Goal: Check status

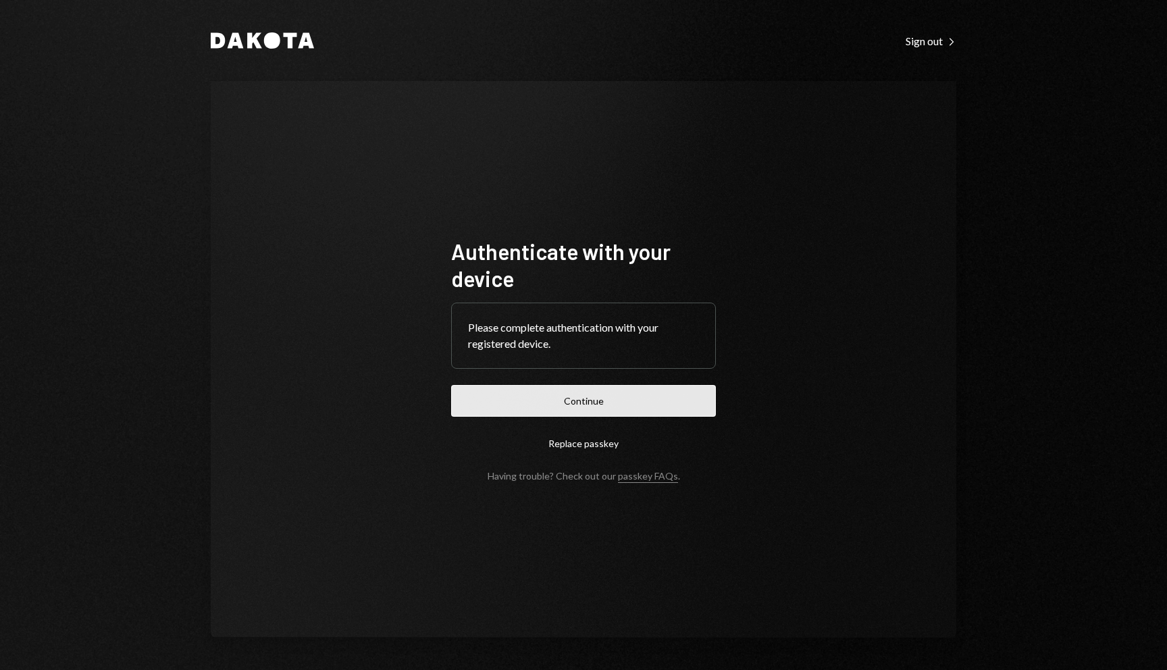
click at [594, 394] on button "Continue" at bounding box center [583, 401] width 265 height 32
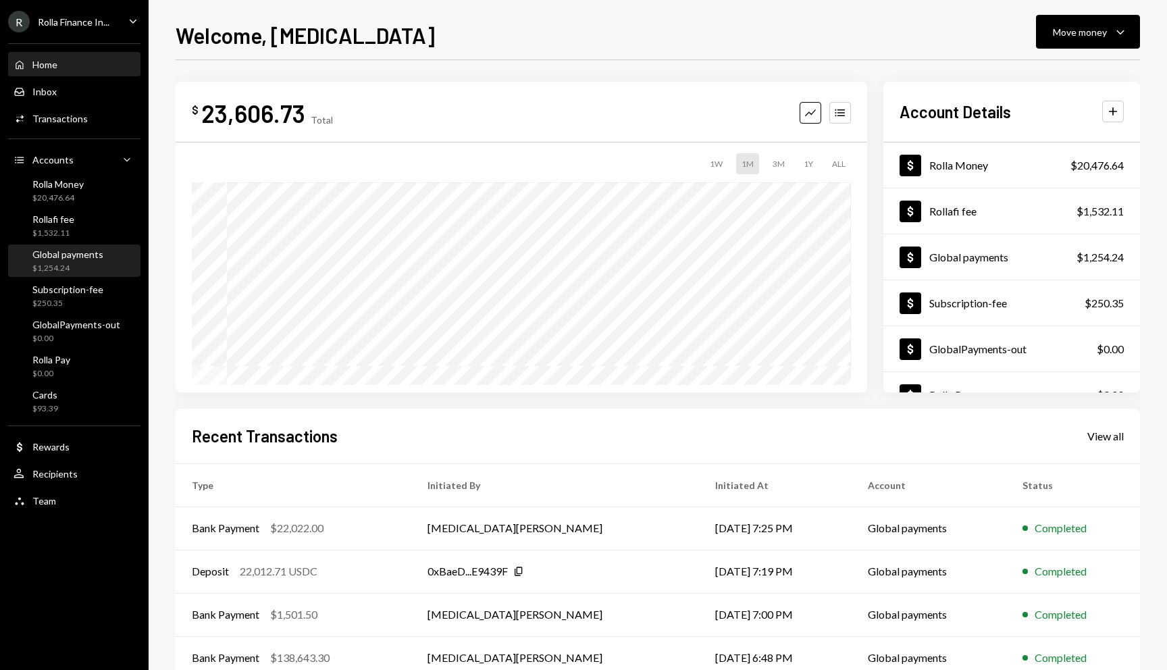
click at [52, 270] on div "$1,254.24" at bounding box center [67, 268] width 71 height 11
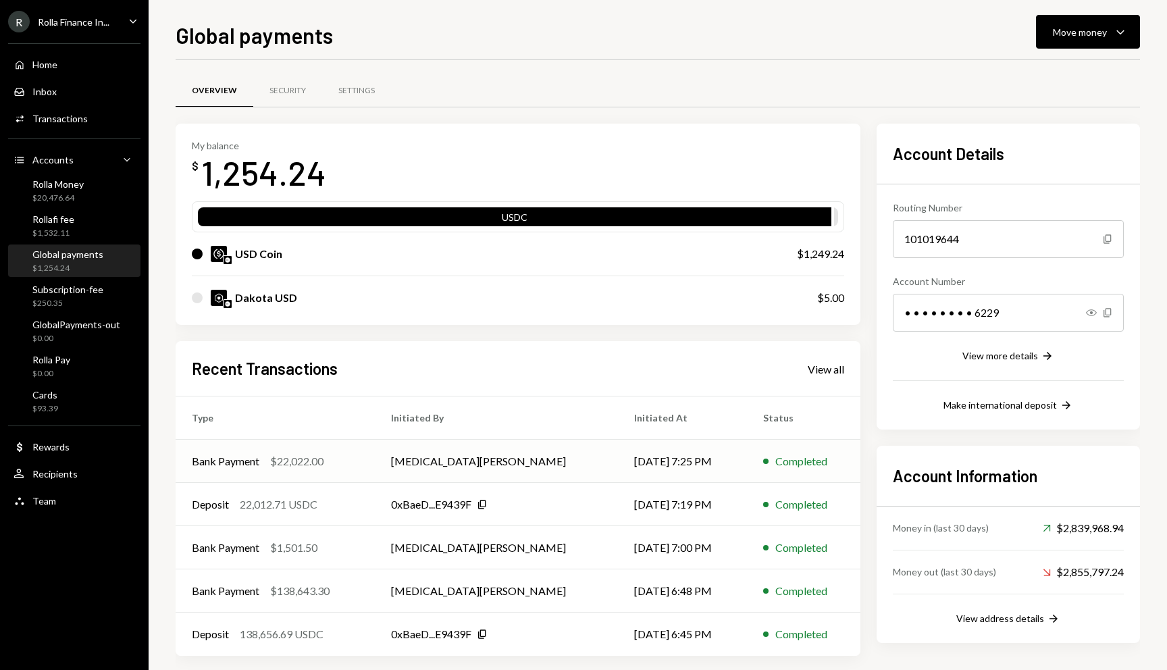
click at [404, 461] on td "Tobi Oduah" at bounding box center [496, 460] width 243 height 43
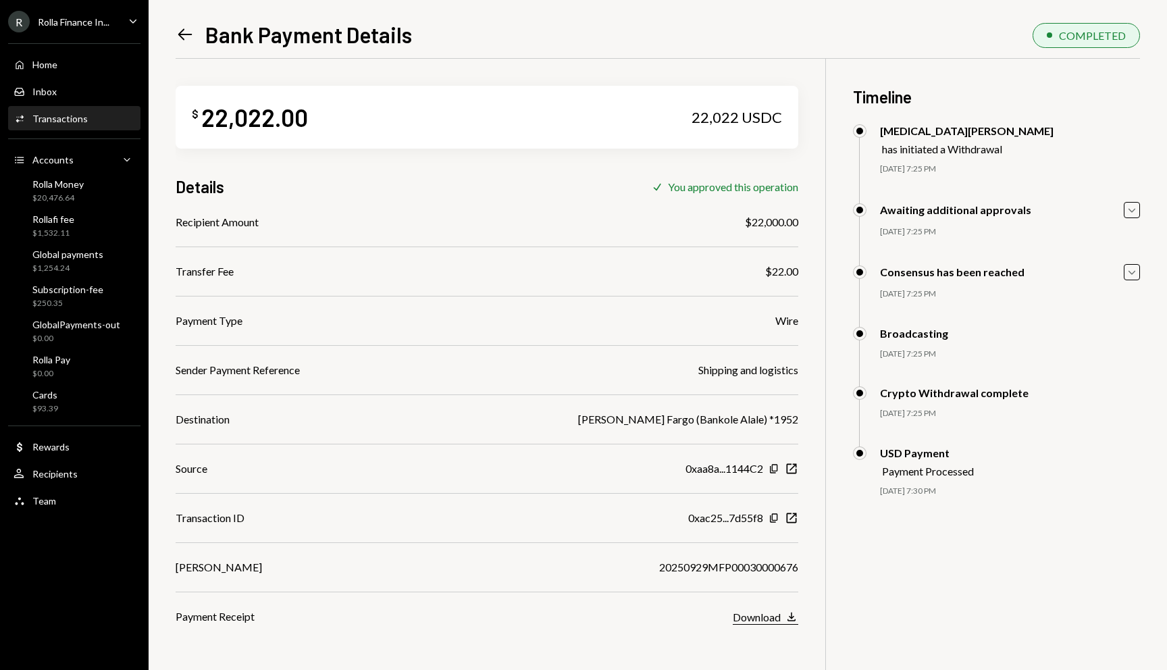
click at [780, 611] on div "Download" at bounding box center [756, 616] width 48 height 13
